Goal: Find specific page/section: Find specific page/section

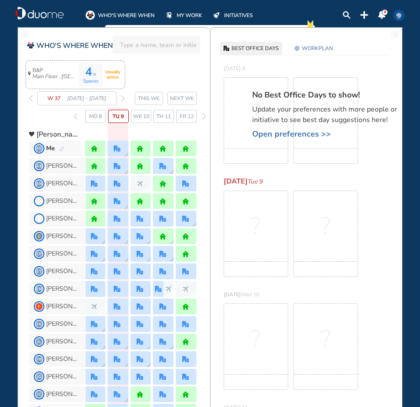
click at [69, 78] on icon "Main Floor , [GEOGRAPHIC_DATA]" at bounding box center [55, 77] width 44 height 6
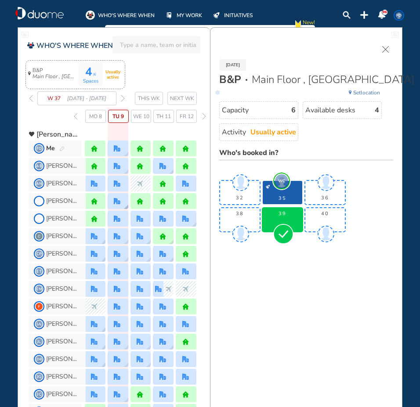
click at [117, 202] on img "office" at bounding box center [117, 201] width 7 height 7
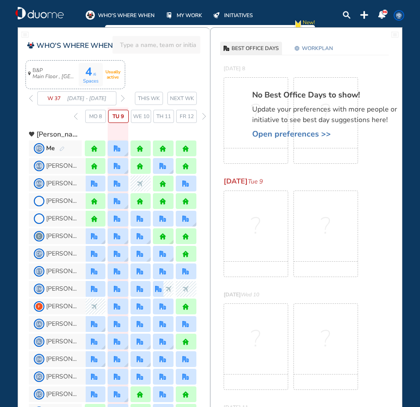
click at [50, 74] on icon "Main Floor , [GEOGRAPHIC_DATA]" at bounding box center [55, 77] width 44 height 6
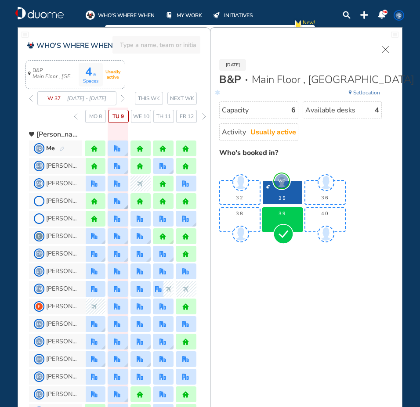
click at [121, 200] on div at bounding box center [118, 201] width 8 height 7
